Goal: Task Accomplishment & Management: Use online tool/utility

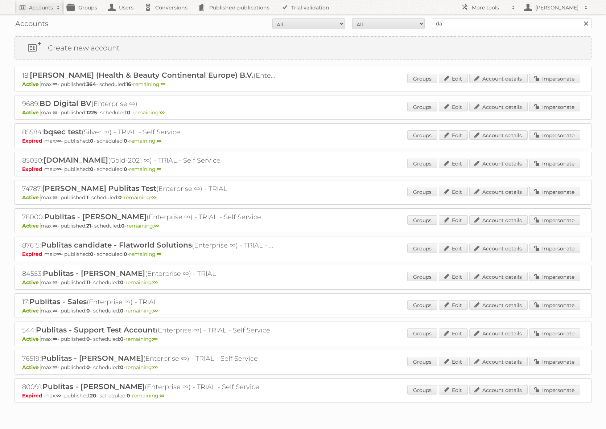
type input "[PERSON_NAME]"
click at [580, 18] on input "Search" at bounding box center [585, 23] width 11 height 11
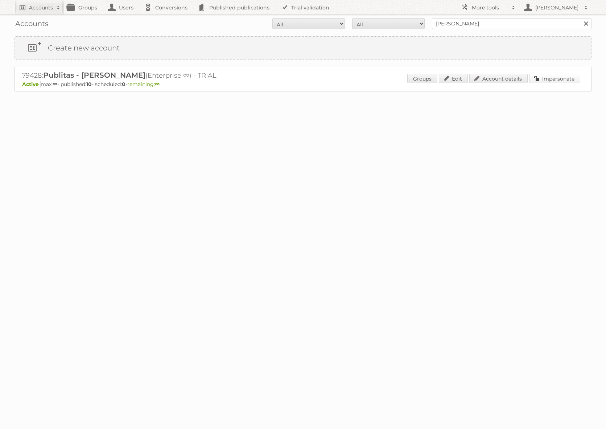
click at [542, 74] on link "Impersonate" at bounding box center [554, 78] width 51 height 9
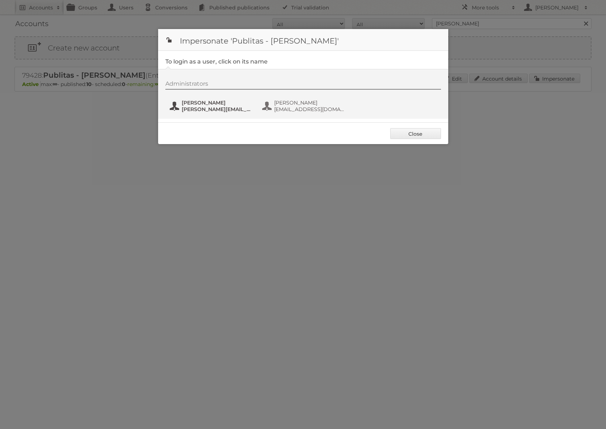
click at [232, 104] on span "[PERSON_NAME]" at bounding box center [217, 102] width 70 height 7
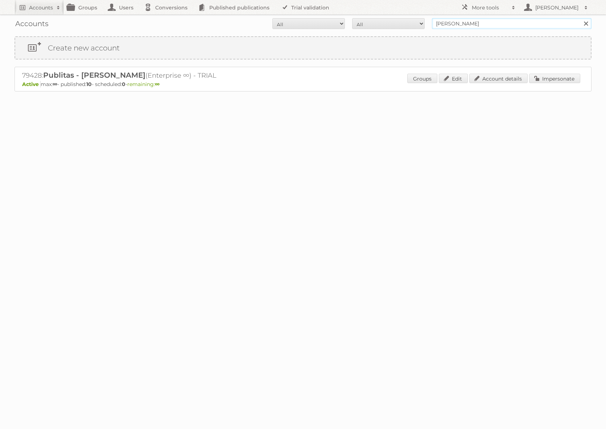
drag, startPoint x: 460, startPoint y: 24, endPoint x: 473, endPoint y: 24, distance: 13.1
click at [460, 24] on input "[PERSON_NAME]" at bounding box center [512, 23] width 160 height 11
type input "kruidvat"
click at [580, 18] on input "Search" at bounding box center [585, 23] width 11 height 11
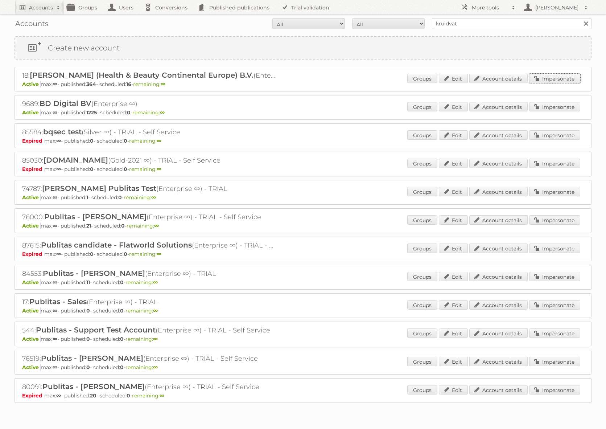
click at [554, 75] on link "Impersonate" at bounding box center [554, 78] width 51 height 9
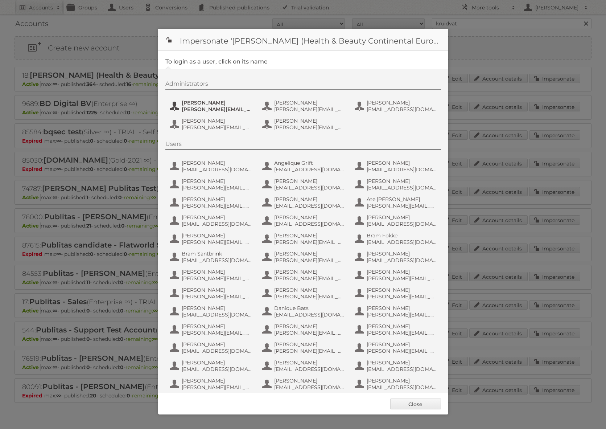
click at [185, 105] on span "[PERSON_NAME]" at bounding box center [217, 102] width 70 height 7
